Goal: Information Seeking & Learning: Learn about a topic

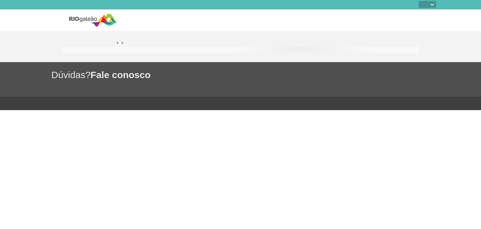
select select
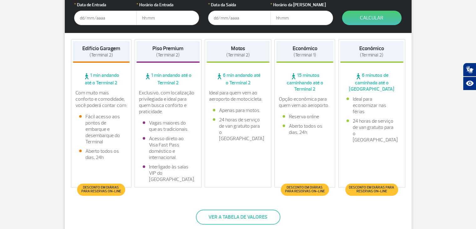
scroll to position [141, 0]
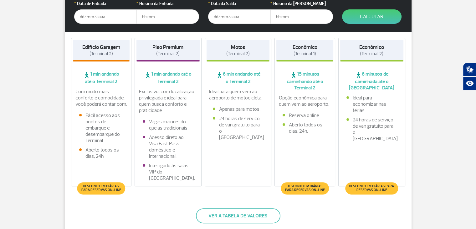
click at [101, 53] on span "(Terminal 2)" at bounding box center [101, 54] width 23 height 6
click at [114, 22] on input "text" at bounding box center [105, 16] width 63 height 14
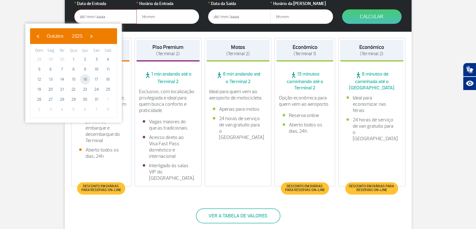
click at [85, 79] on span "16" at bounding box center [85, 79] width 10 height 10
type input "[DATE]"
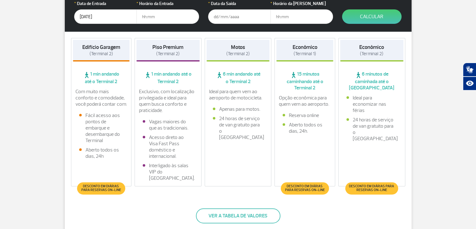
click at [176, 18] on input "text" at bounding box center [167, 16] width 63 height 14
type input "12:00"
click at [219, 18] on input "text" at bounding box center [239, 16] width 63 height 14
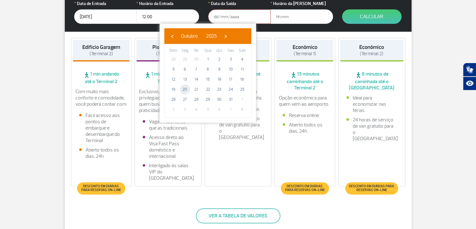
click at [184, 89] on span "20" at bounding box center [185, 89] width 10 height 10
type input "[DATE]"
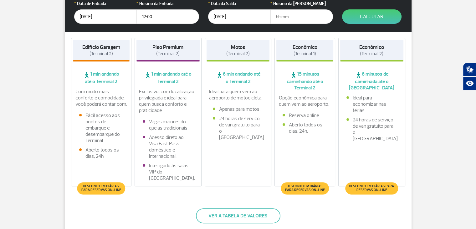
click at [285, 19] on input "text" at bounding box center [301, 16] width 63 height 14
type input "23:00"
click at [369, 12] on button "Calcular" at bounding box center [371, 16] width 59 height 14
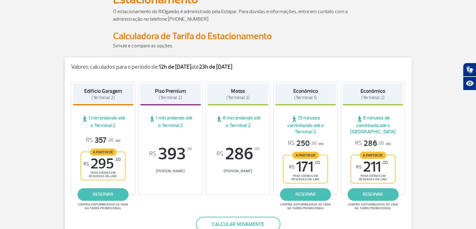
scroll to position [0, 0]
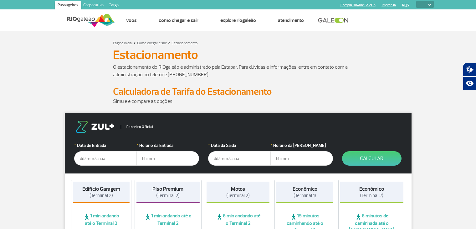
select select
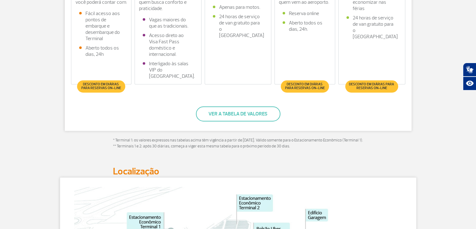
scroll to position [246, 0]
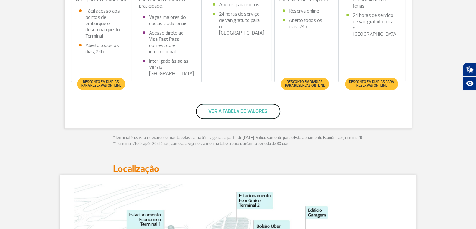
click at [226, 109] on button "Ver a tabela de valores" at bounding box center [238, 111] width 85 height 15
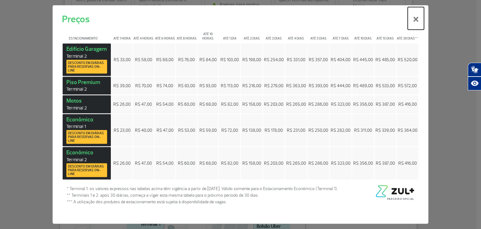
click at [415, 23] on button "×" at bounding box center [416, 18] width 16 height 23
